Goal: Register for event/course

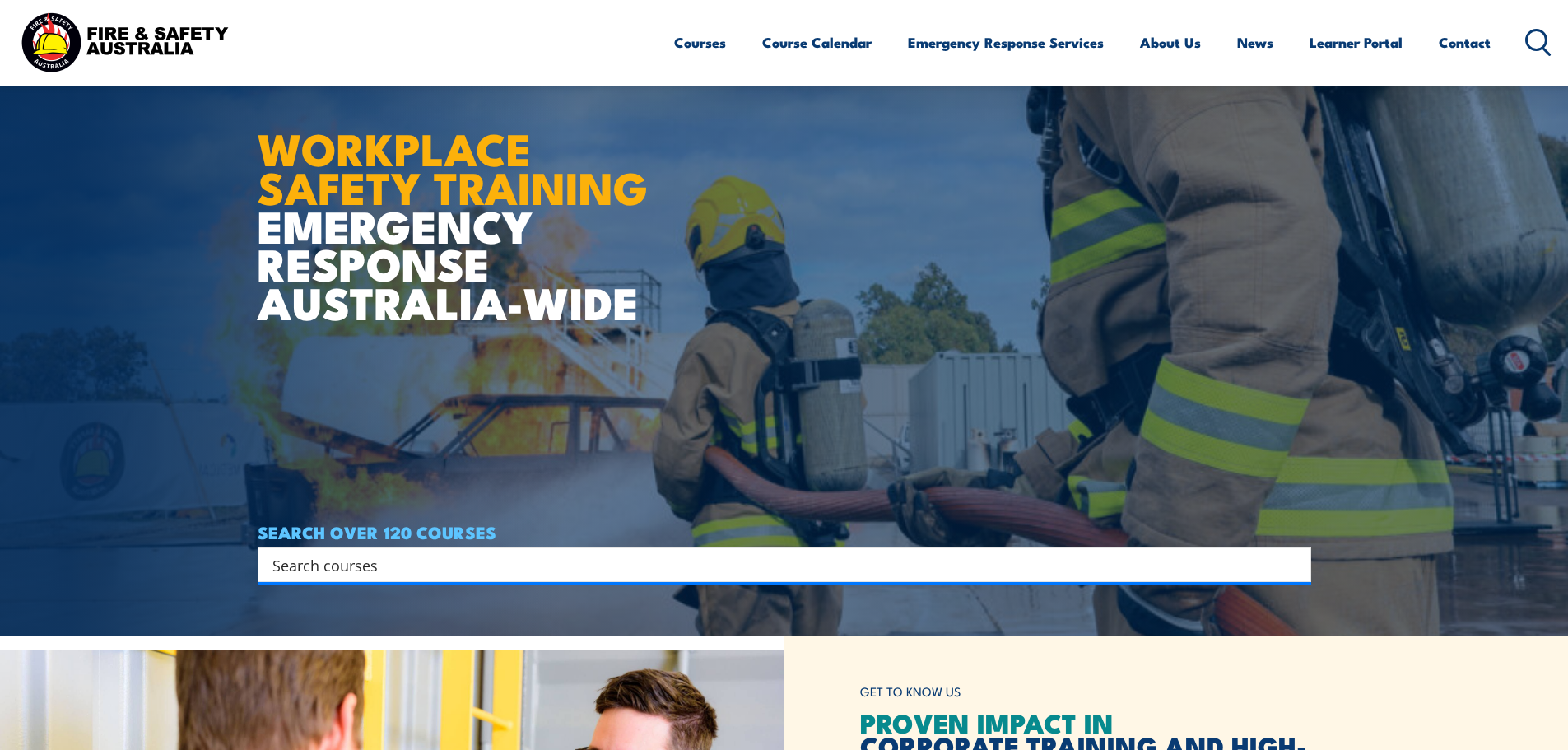
scroll to position [247, 0]
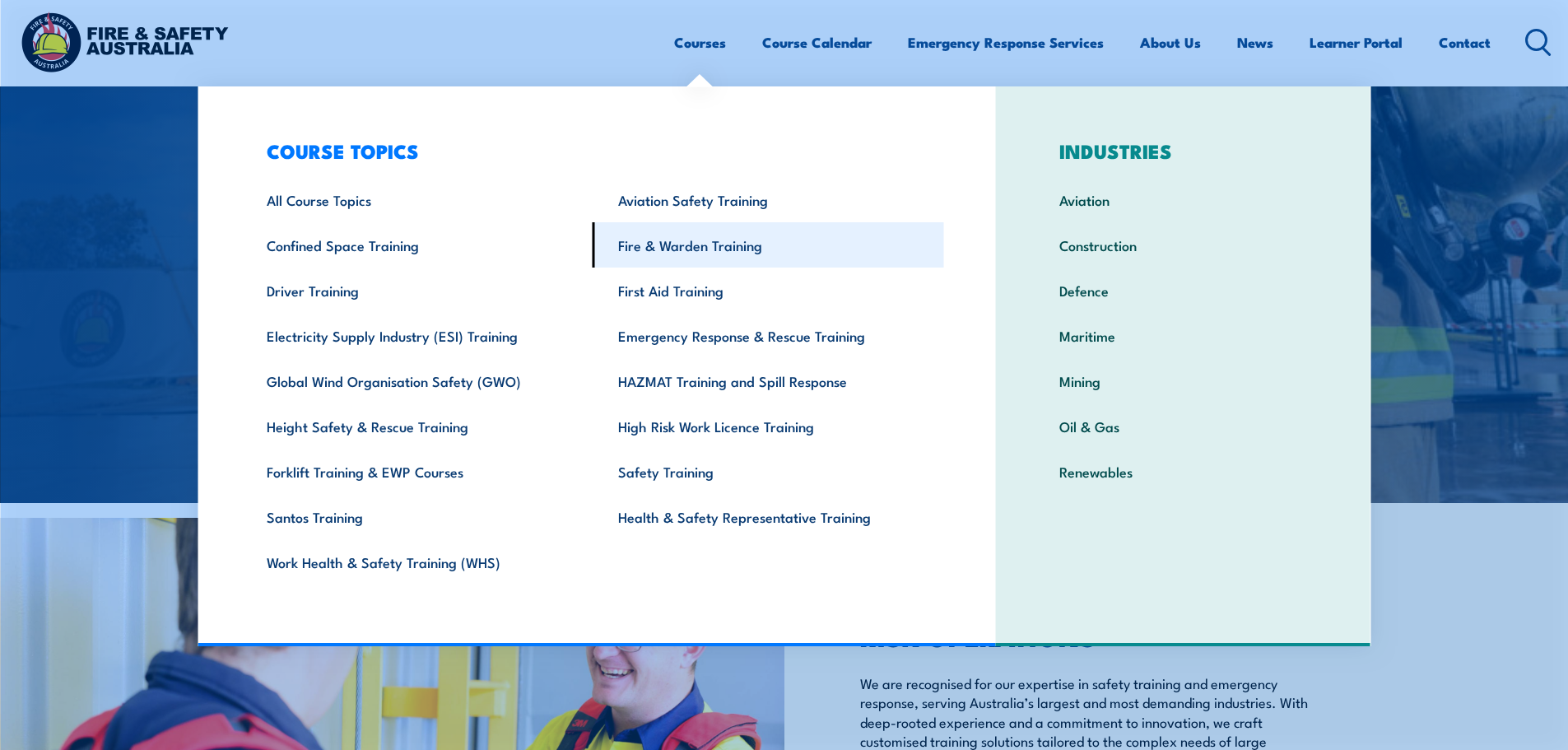
click at [630, 246] on link "Fire & Warden Training" at bounding box center [769, 244] width 352 height 45
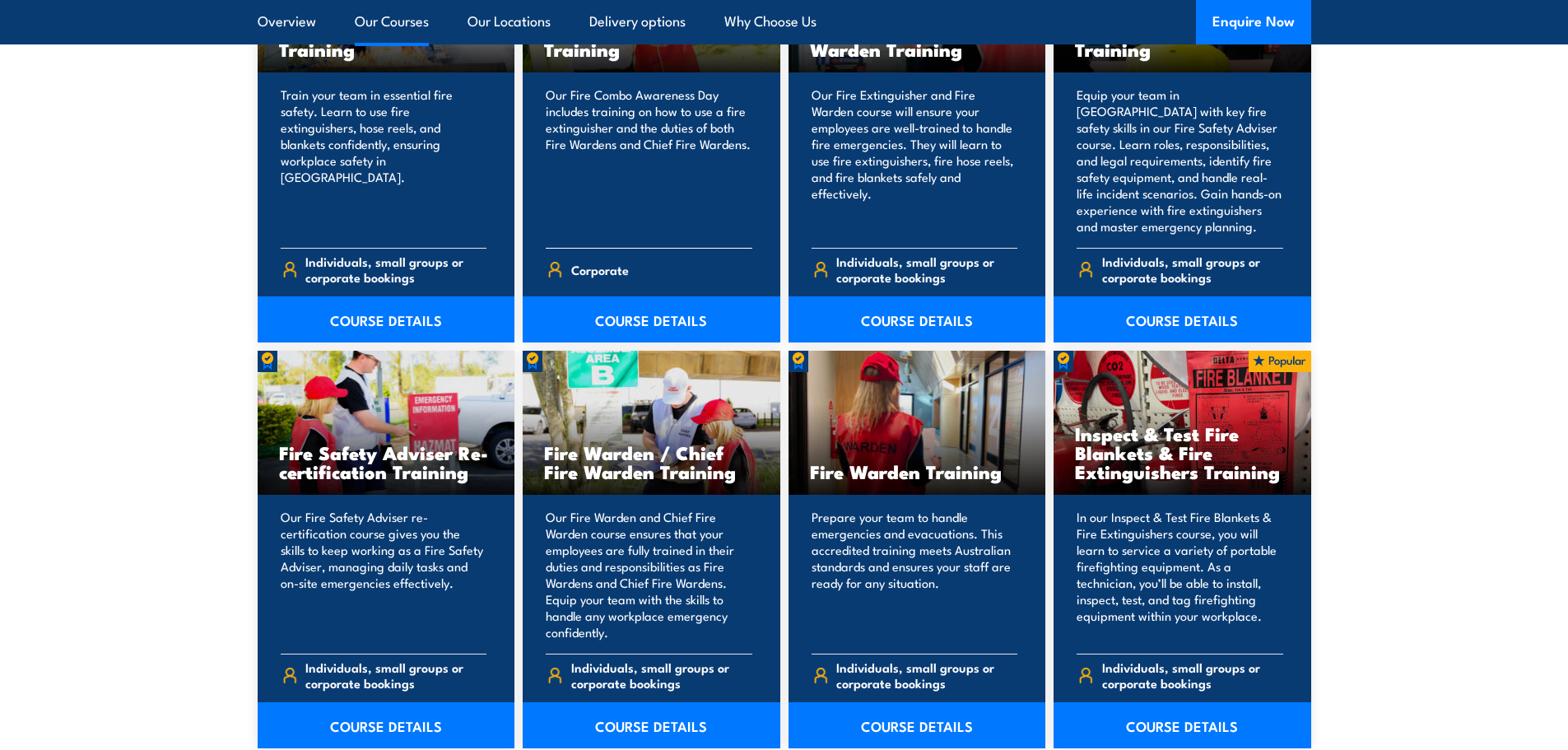
scroll to position [1728, 0]
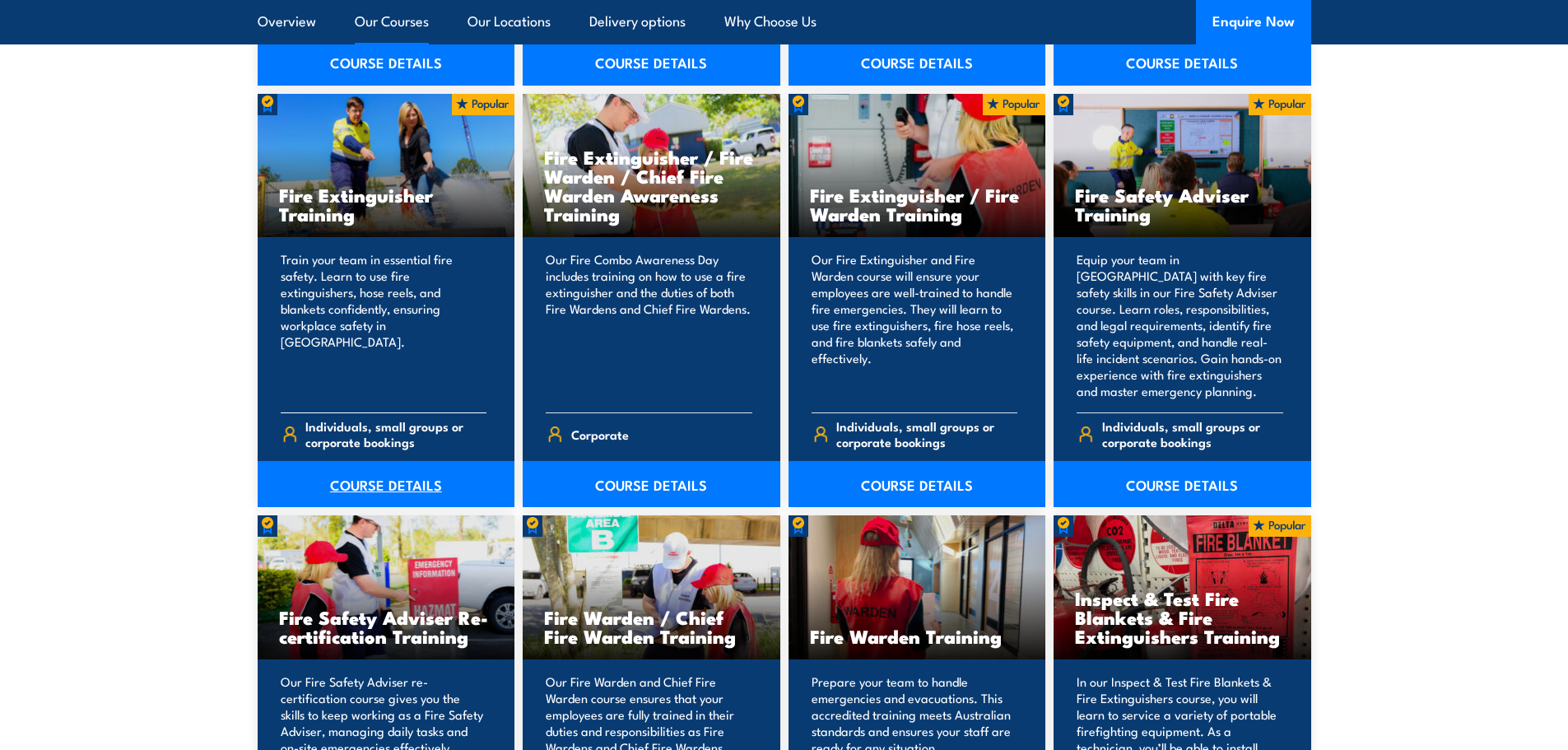
click at [406, 486] on link "COURSE DETAILS" at bounding box center [386, 484] width 257 height 46
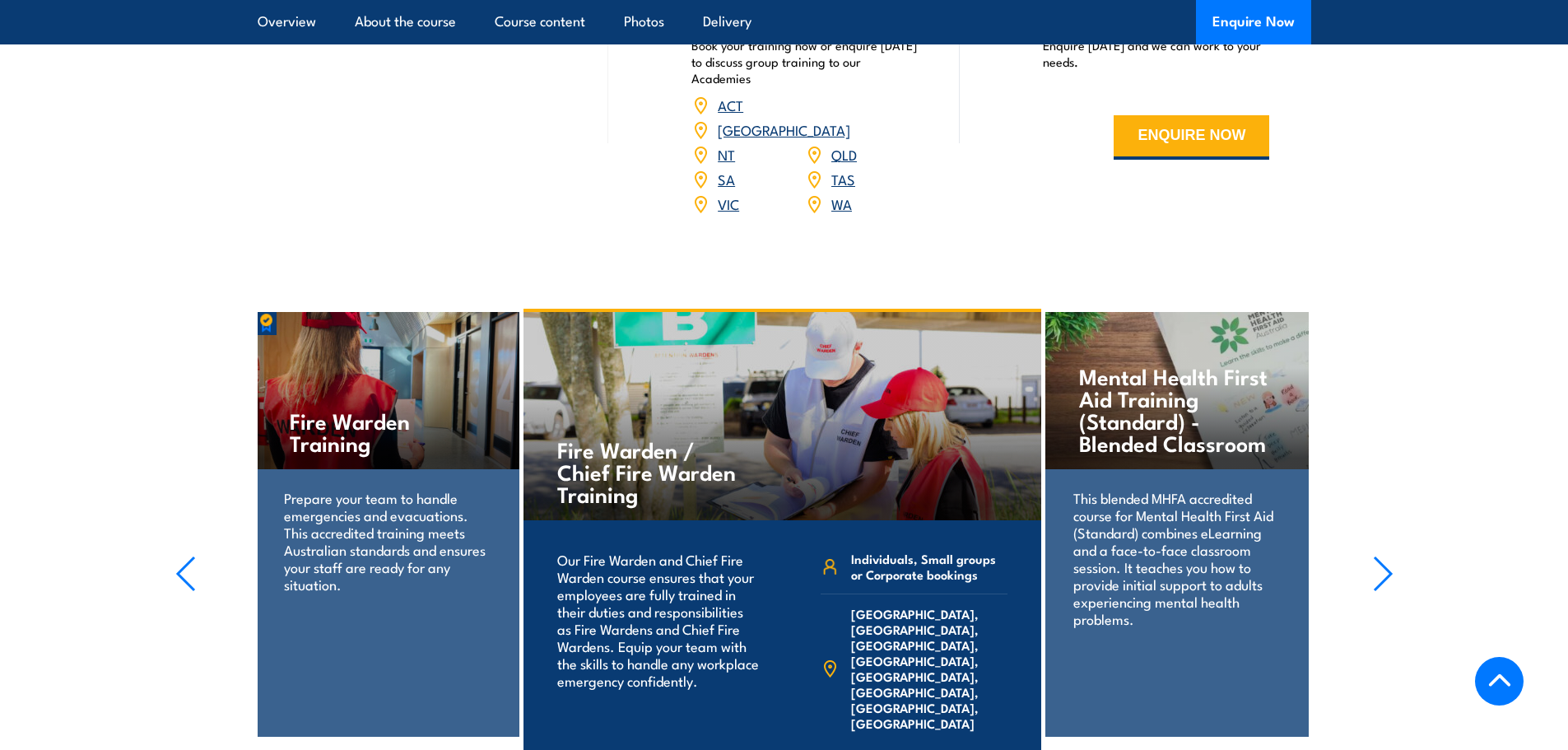
scroll to position [1893, 0]
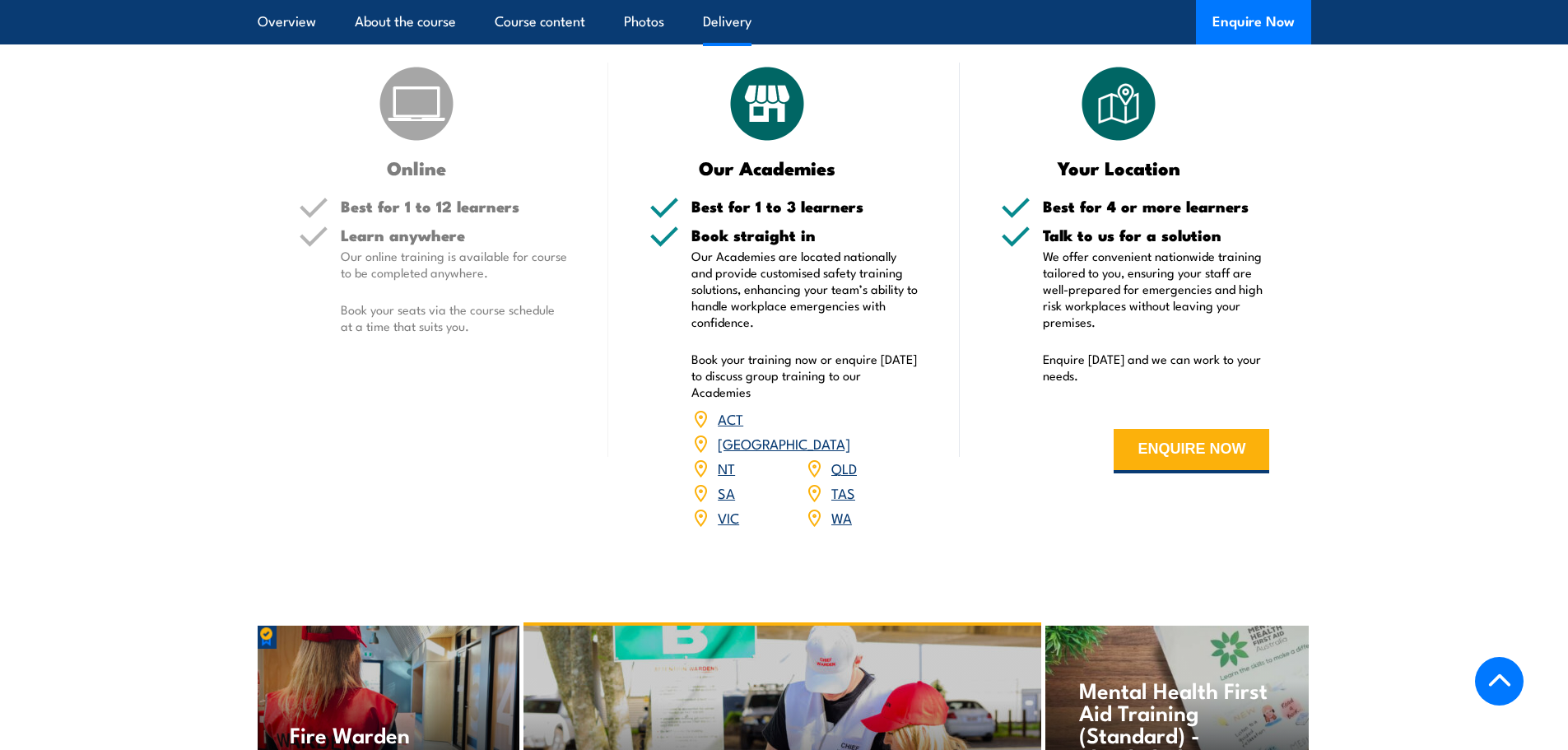
click at [733, 458] on link "NT" at bounding box center [726, 468] width 17 height 20
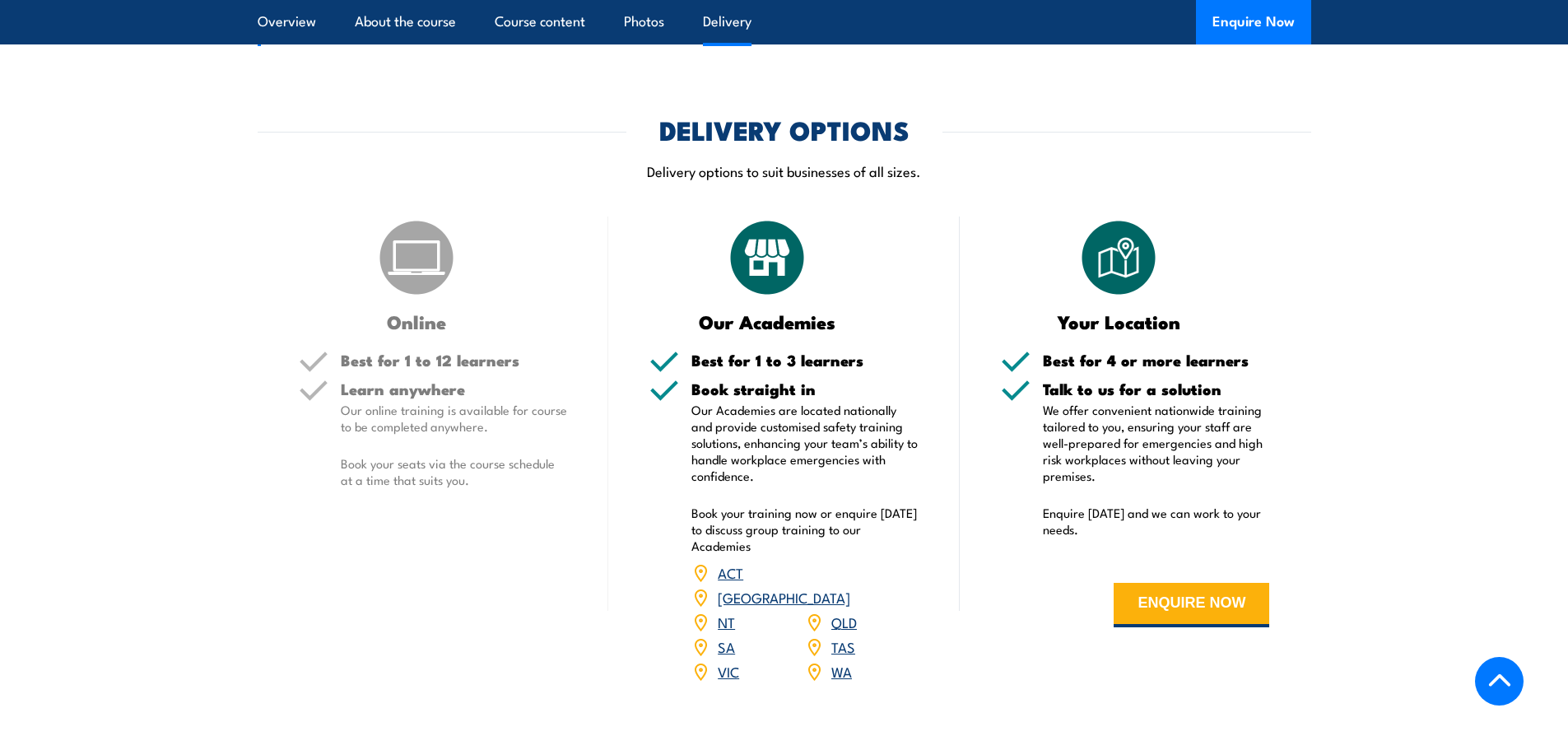
scroll to position [1704, 0]
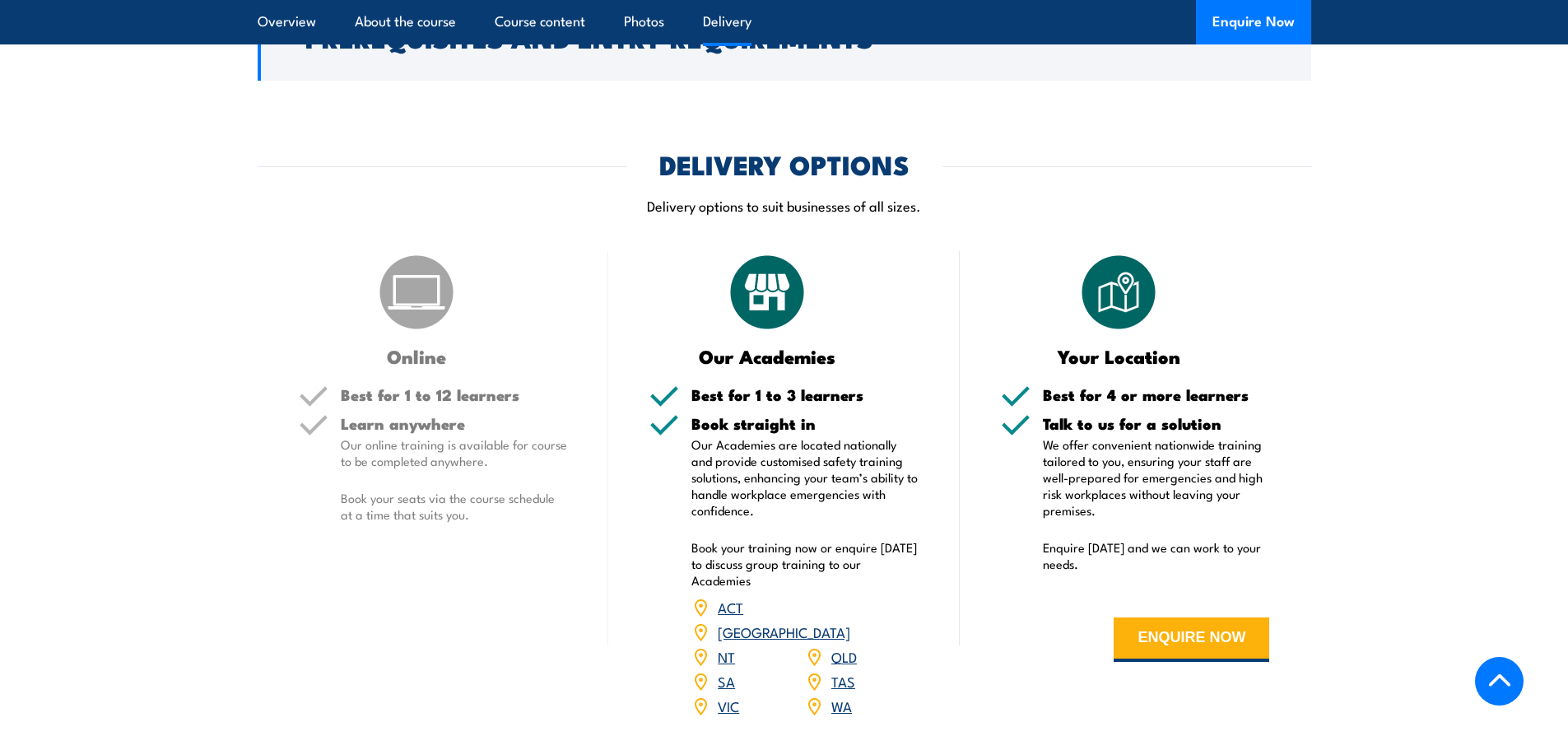
click at [848, 621] on link "[GEOGRAPHIC_DATA]" at bounding box center [784, 631] width 132 height 20
click at [838, 621] on link "[GEOGRAPHIC_DATA]" at bounding box center [784, 631] width 132 height 20
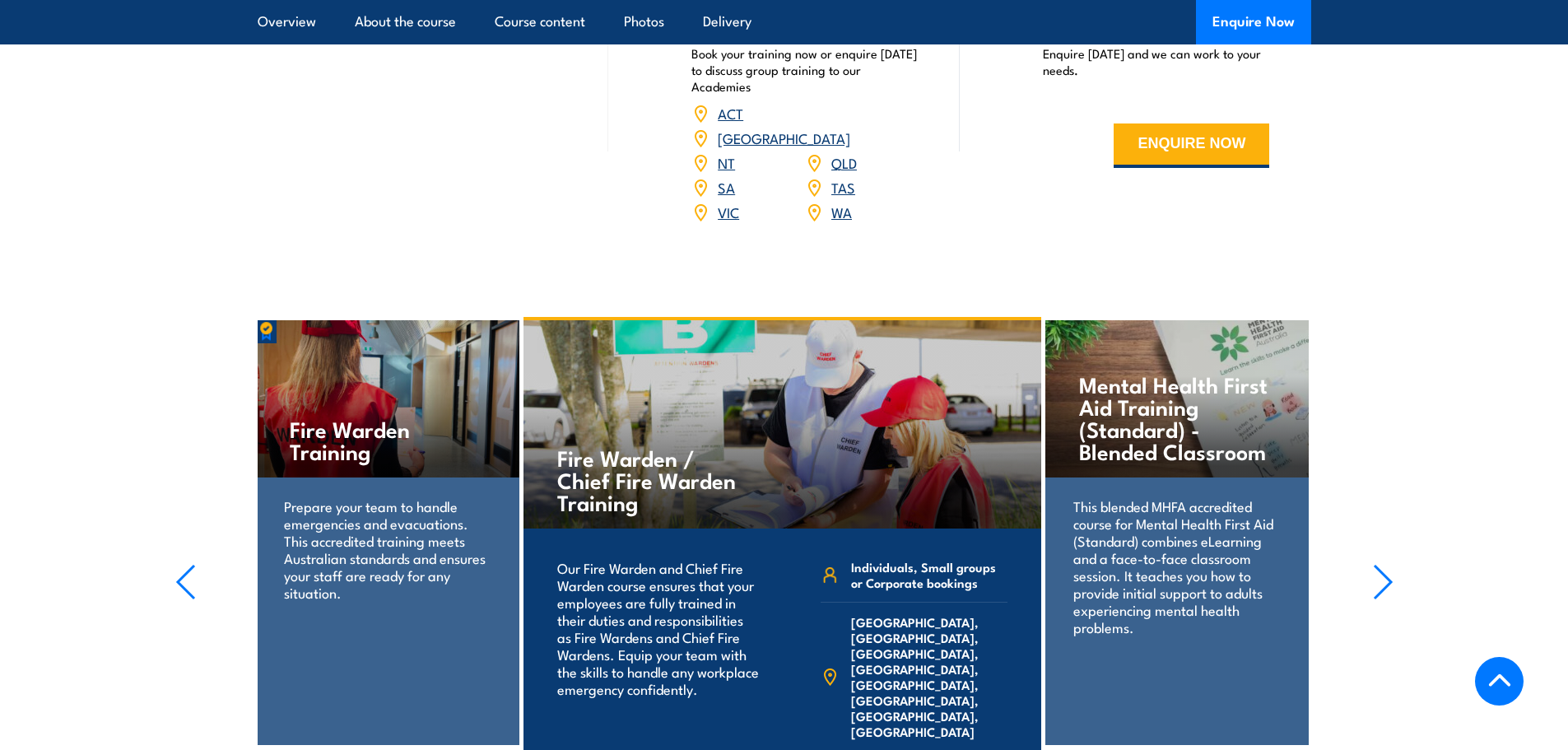
scroll to position [1704, 0]
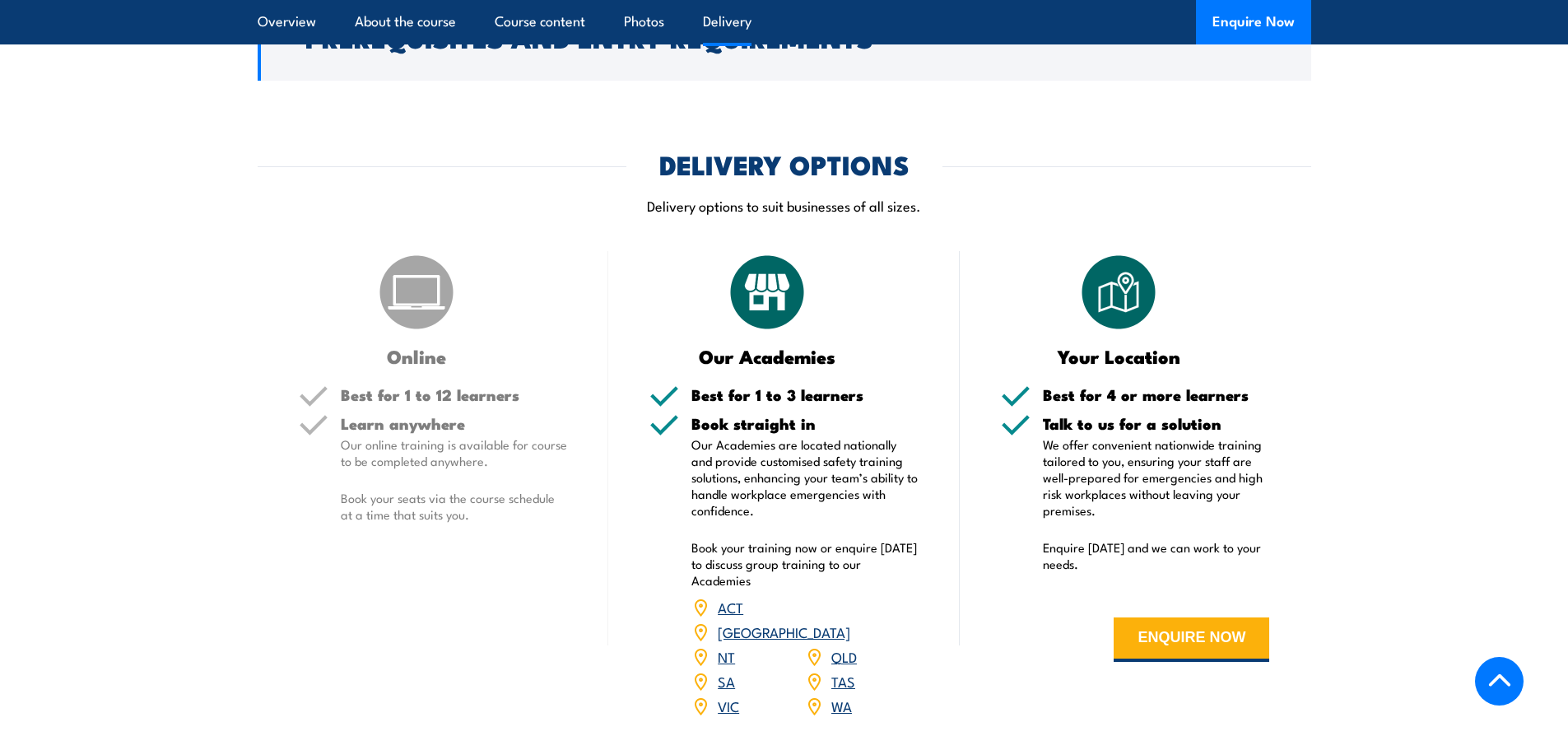
click at [726, 696] on link "VIC" at bounding box center [729, 706] width 21 height 20
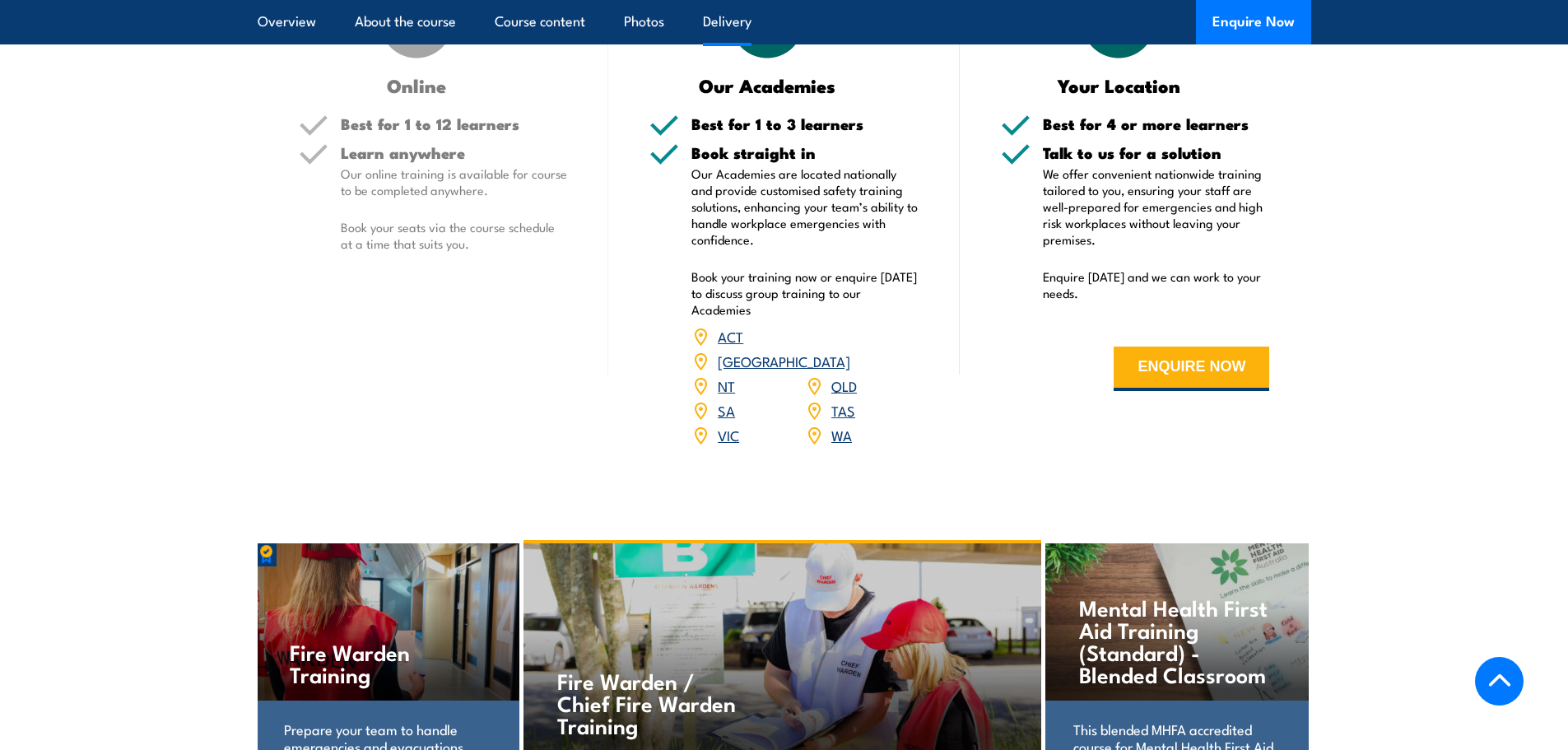
scroll to position [1481, 0]
